Goal: Transaction & Acquisition: Purchase product/service

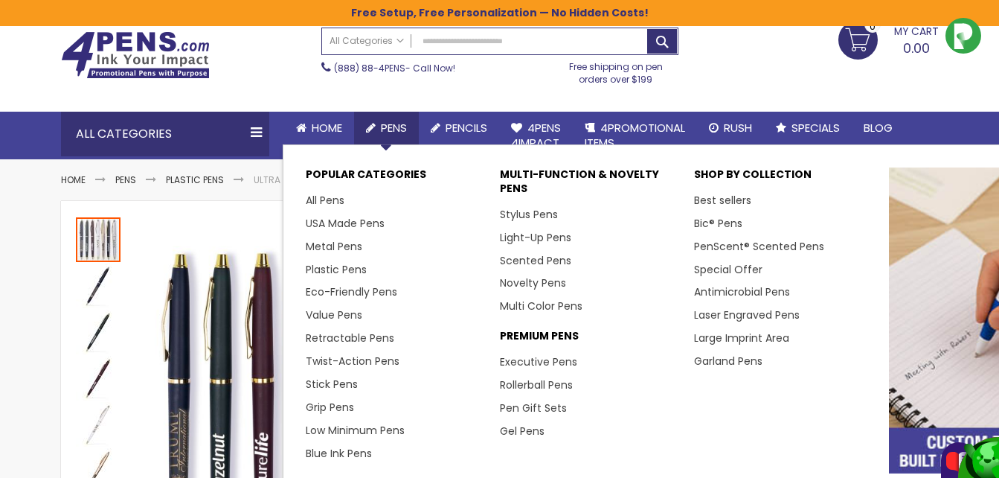
scroll to position [74, 0]
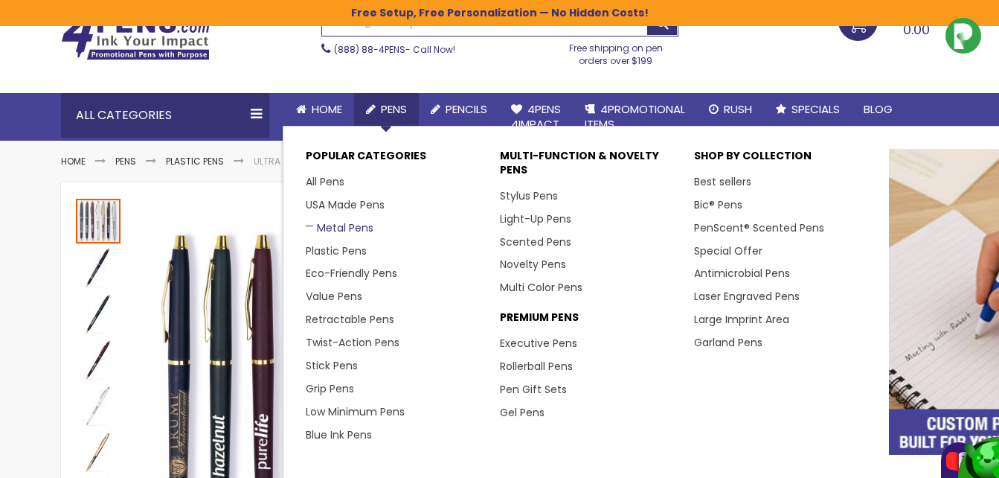
click at [337, 228] on link "Metal Pens" at bounding box center [340, 227] width 68 height 15
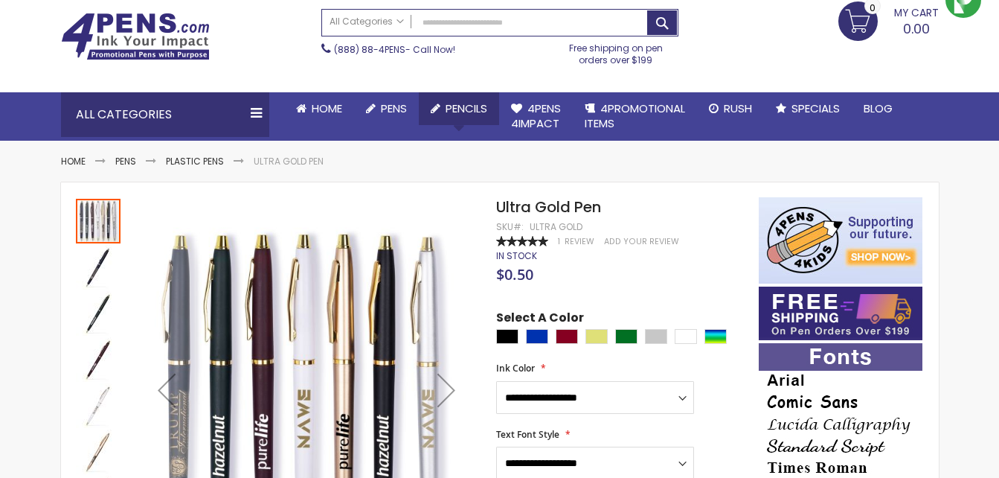
scroll to position [74, 0]
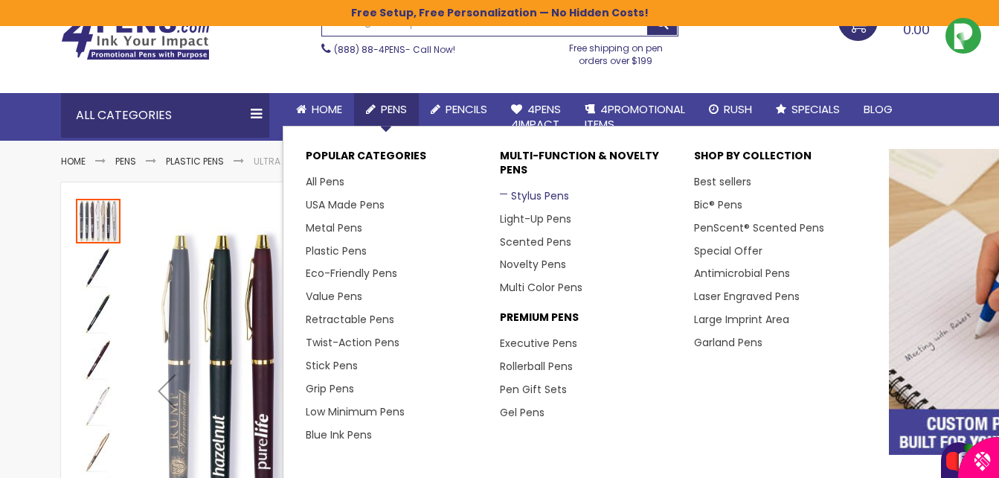
click at [542, 195] on link "Stylus Pens" at bounding box center [534, 195] width 69 height 15
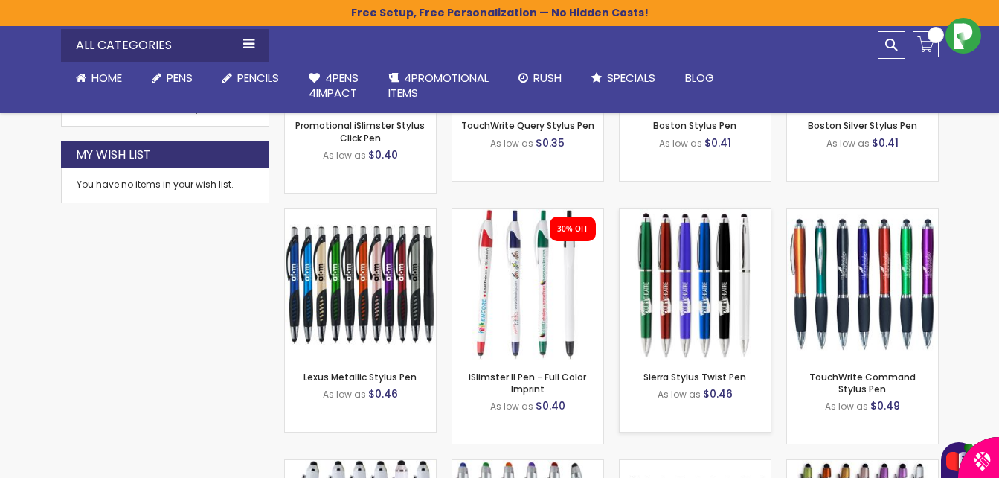
scroll to position [819, 0]
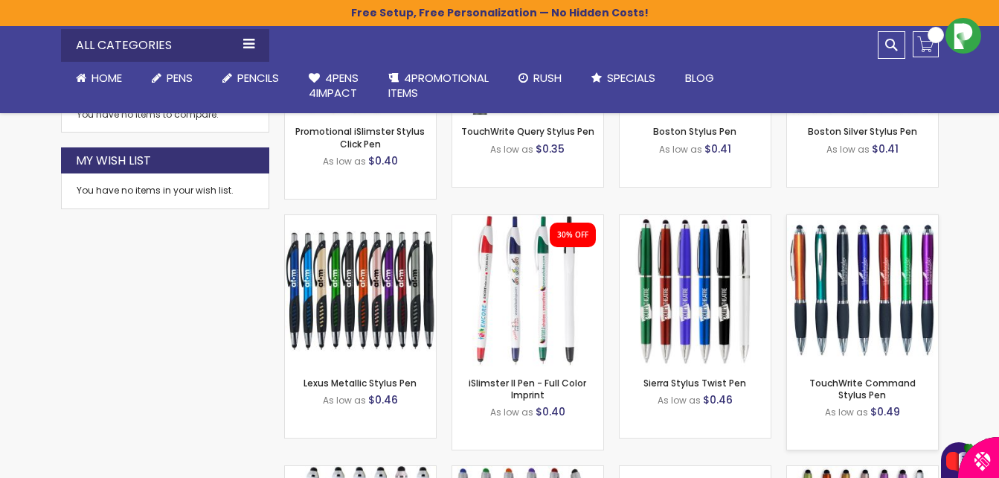
click at [843, 287] on img at bounding box center [862, 290] width 151 height 151
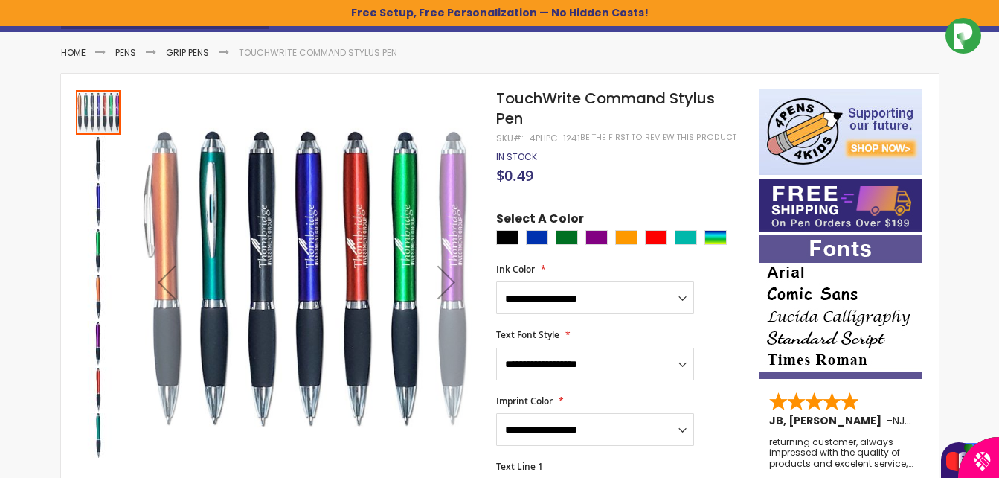
scroll to position [223, 0]
